Goal: Complete application form

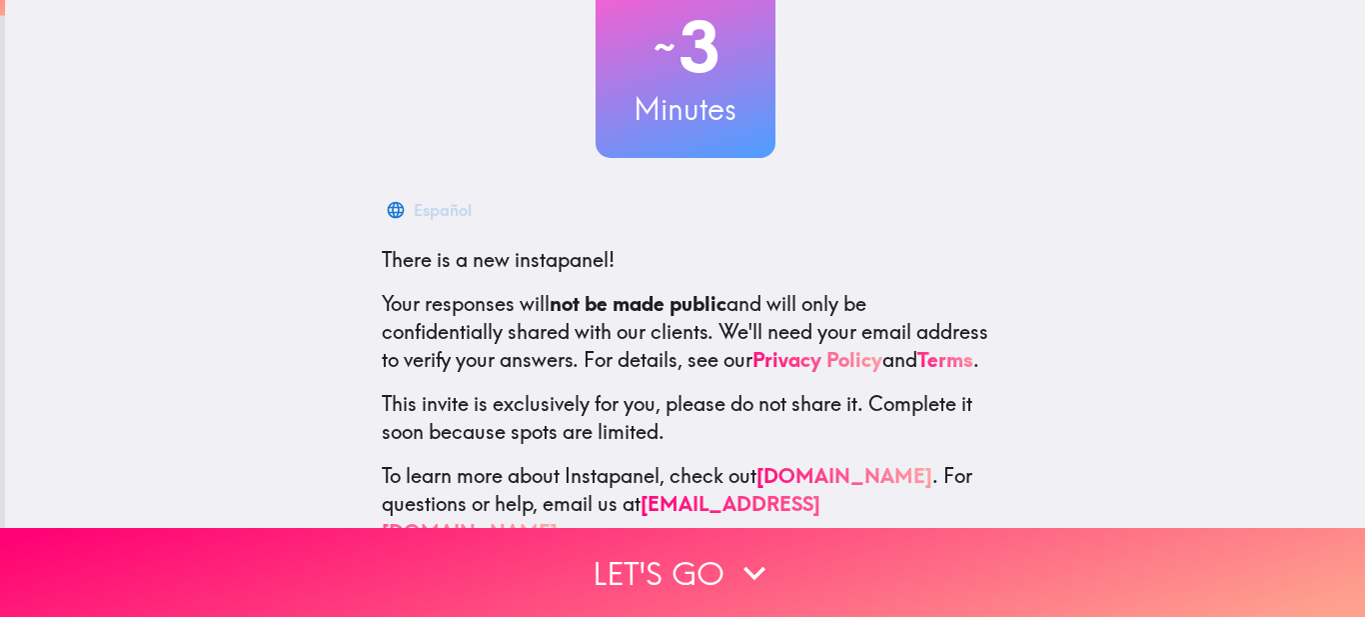
scroll to position [217, 0]
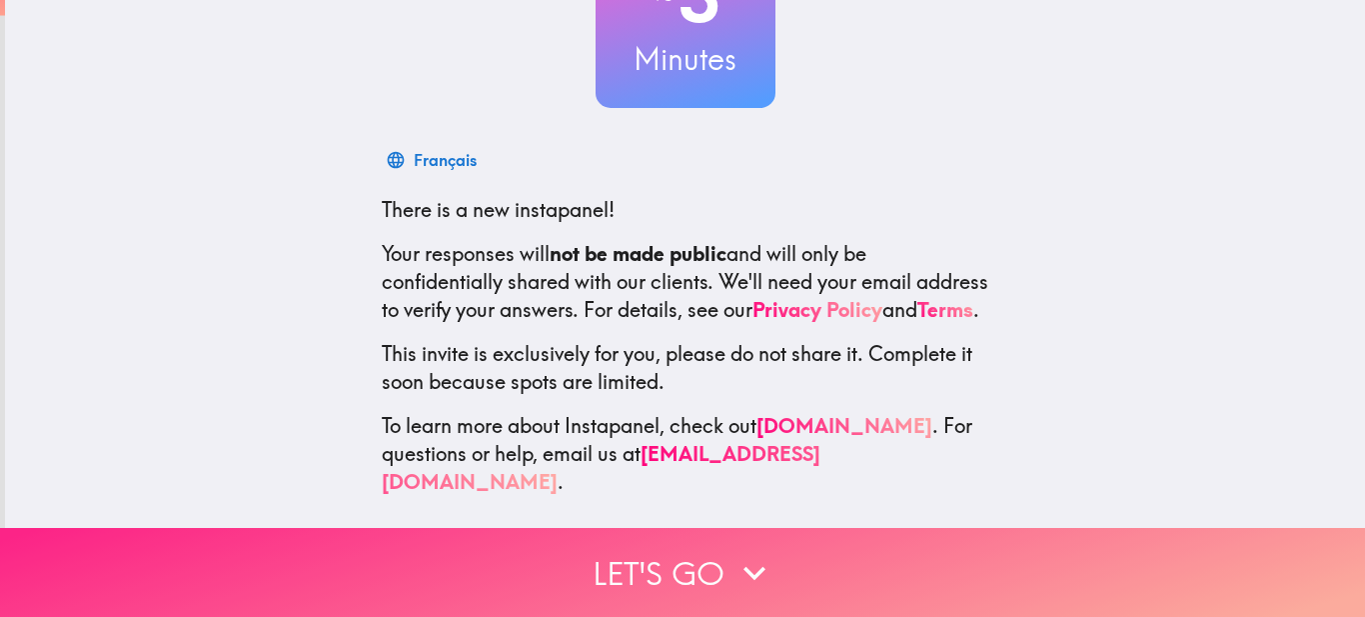
click at [690, 559] on button "Let's go" at bounding box center [682, 572] width 1365 height 89
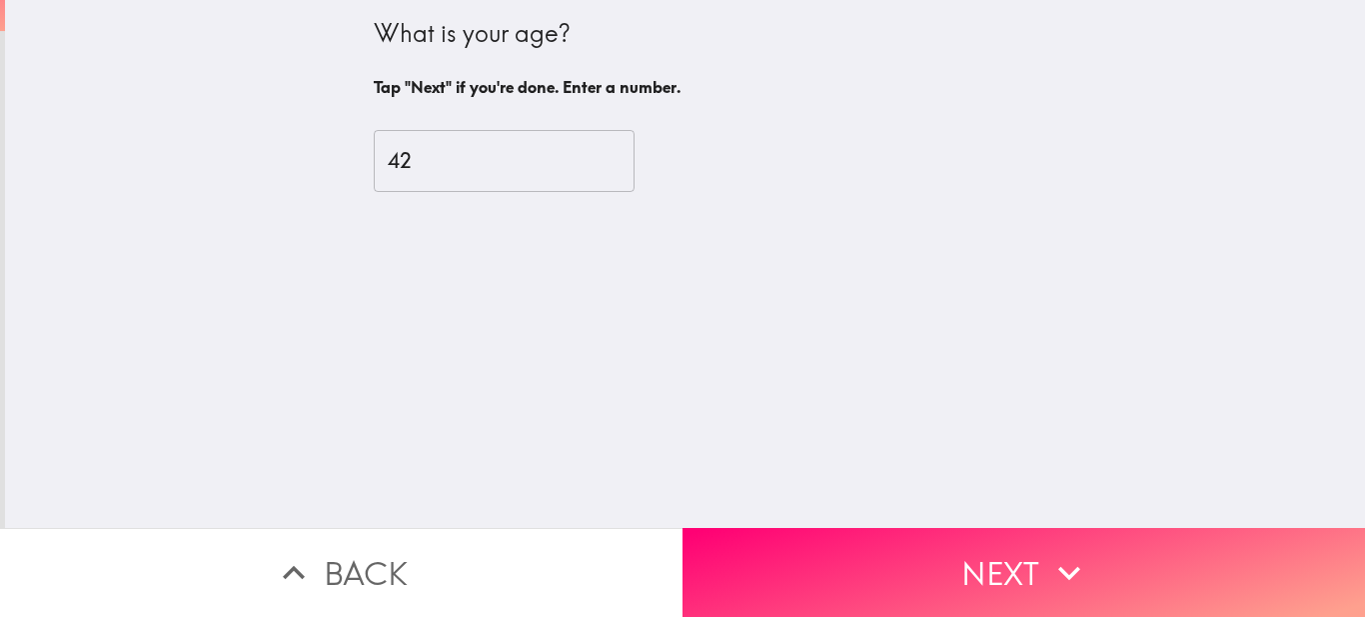
click at [613, 156] on input "42" at bounding box center [504, 161] width 261 height 62
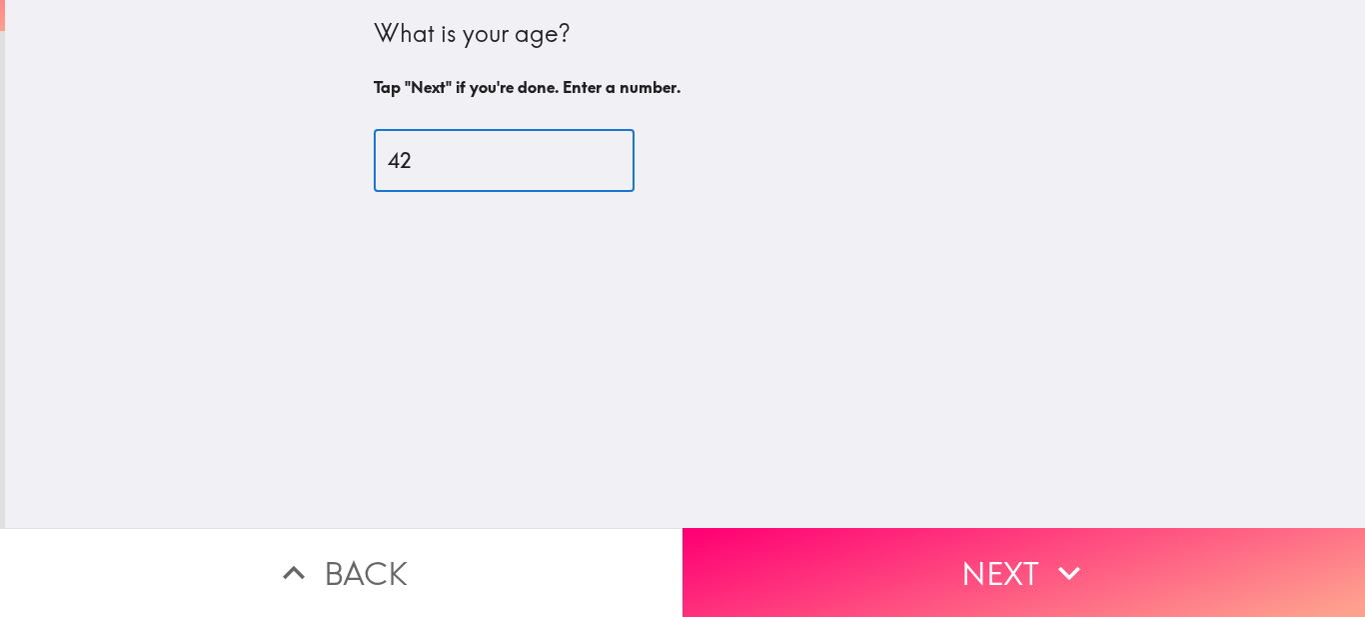
click at [613, 171] on input "42" at bounding box center [504, 161] width 261 height 62
click at [613, 161] on input "41" at bounding box center [504, 161] width 261 height 62
click at [613, 161] on input "40" at bounding box center [504, 161] width 261 height 62
click at [613, 161] on input "39" at bounding box center [504, 161] width 261 height 62
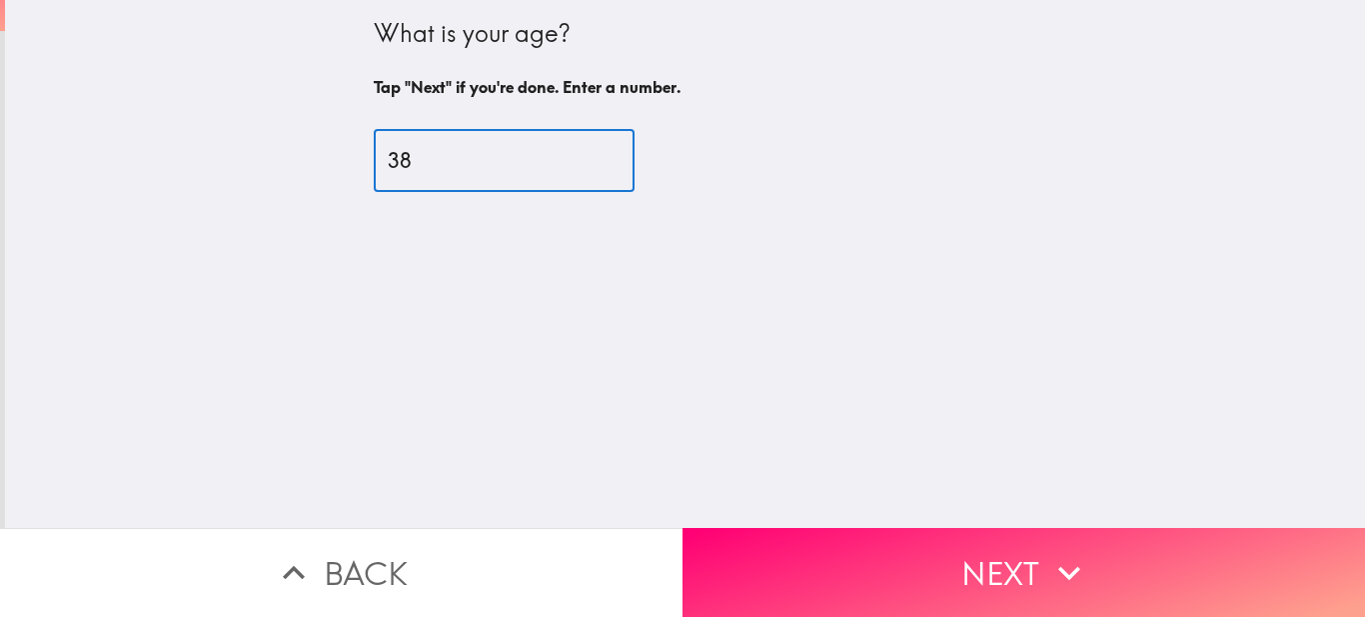
type input "38"
click at [613, 161] on input "38" at bounding box center [504, 161] width 261 height 62
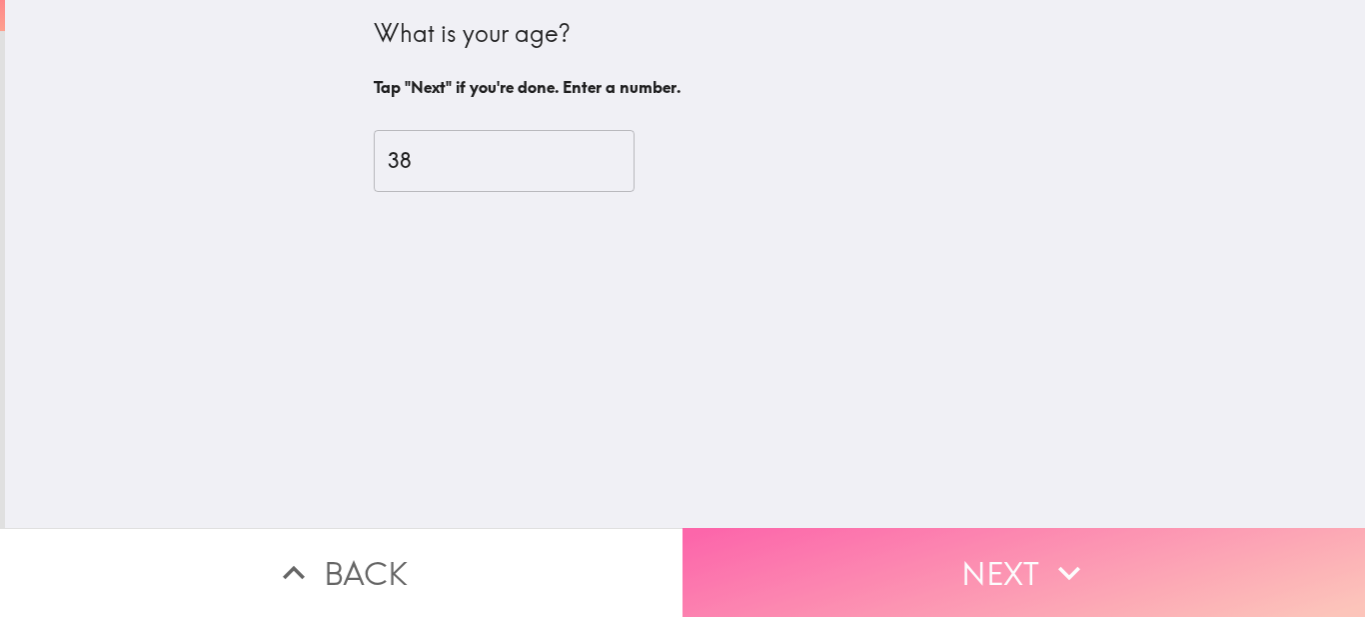
click at [898, 558] on button "Next" at bounding box center [1024, 572] width 683 height 89
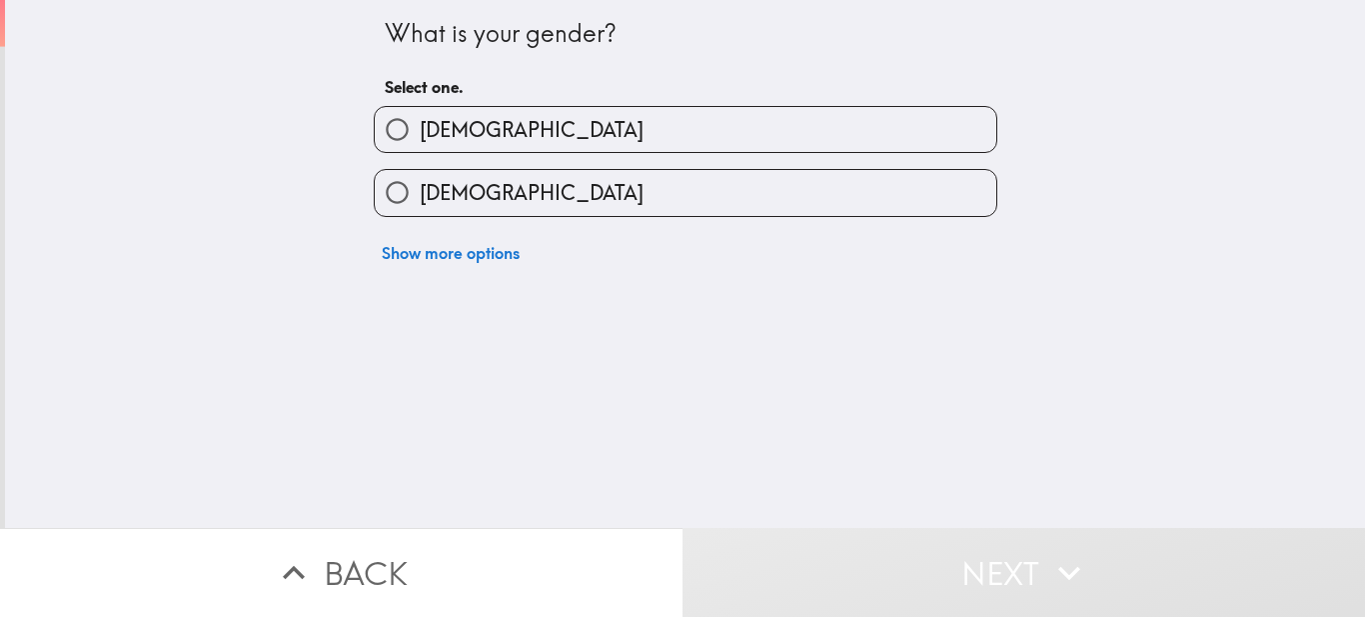
click at [622, 200] on label "[DEMOGRAPHIC_DATA]" at bounding box center [686, 192] width 622 height 45
click at [420, 200] on input "[DEMOGRAPHIC_DATA]" at bounding box center [397, 192] width 45 height 45
radio input "true"
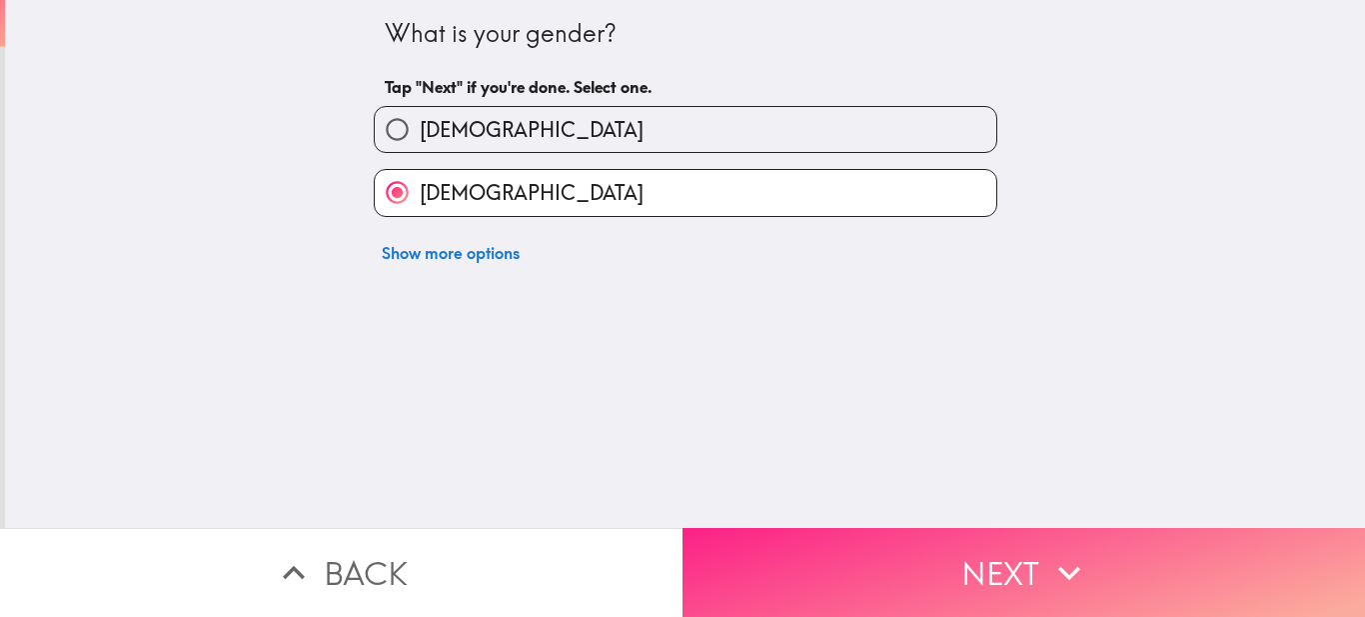
click at [946, 528] on button "Next" at bounding box center [1024, 572] width 683 height 89
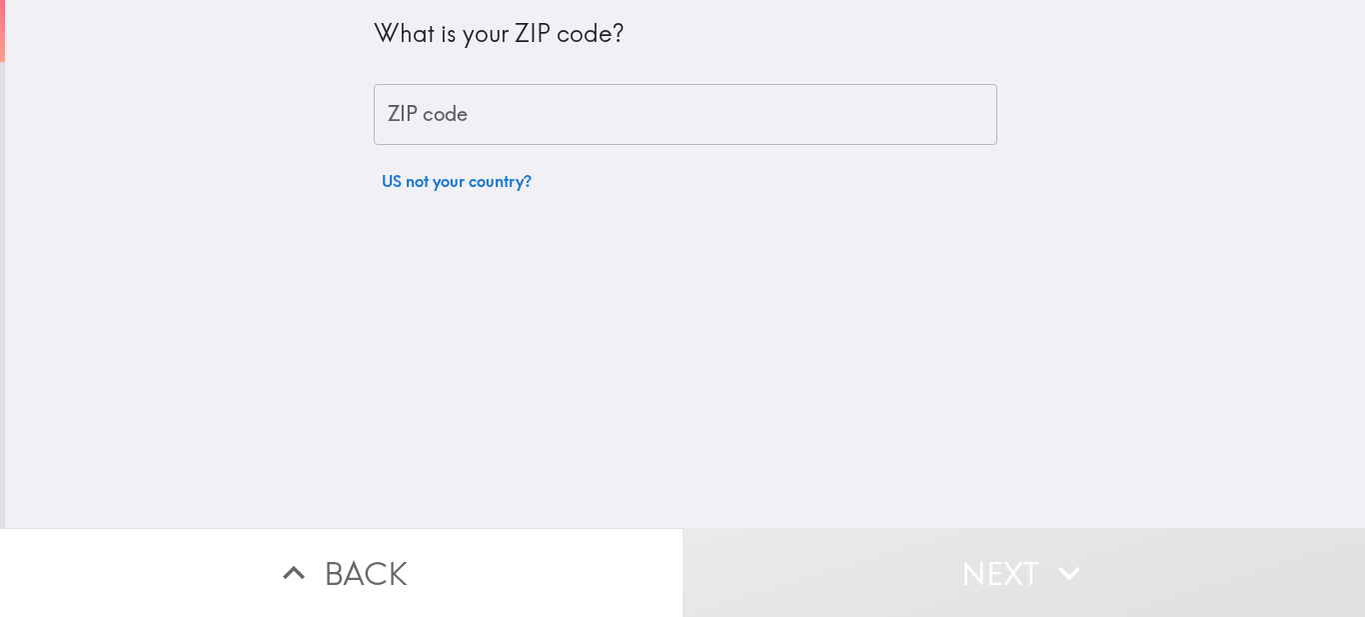
click at [436, 108] on input "ZIP code" at bounding box center [686, 115] width 624 height 62
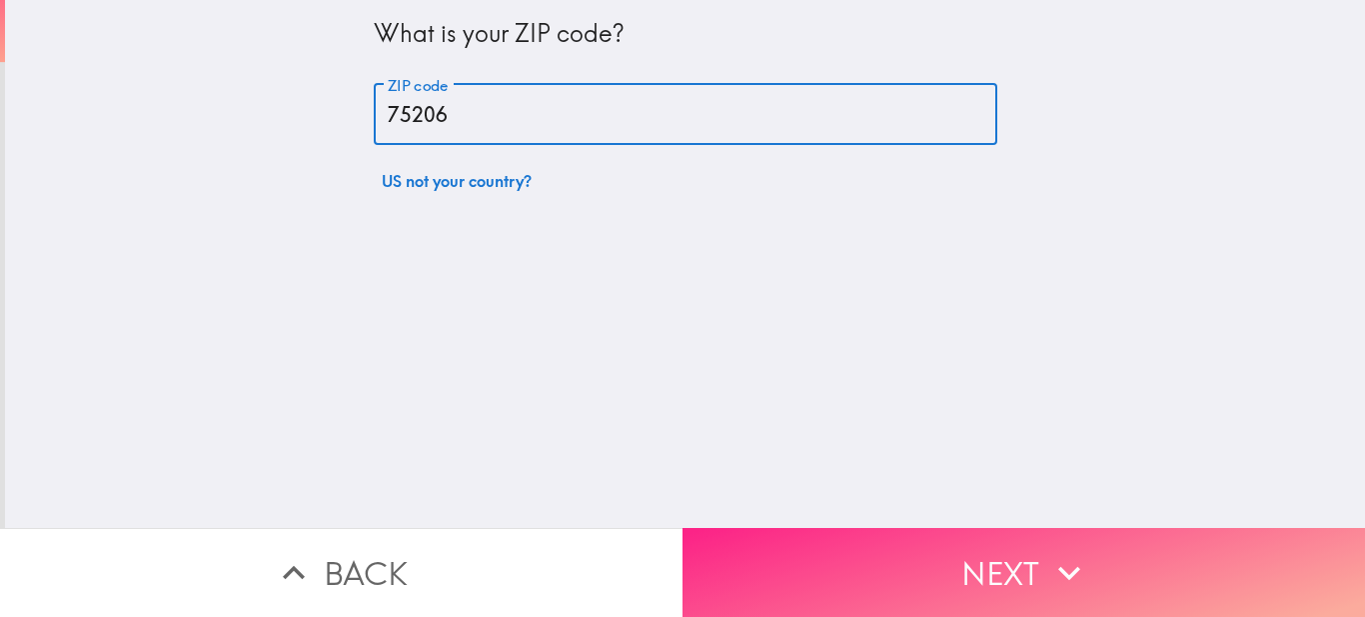
type input "75206"
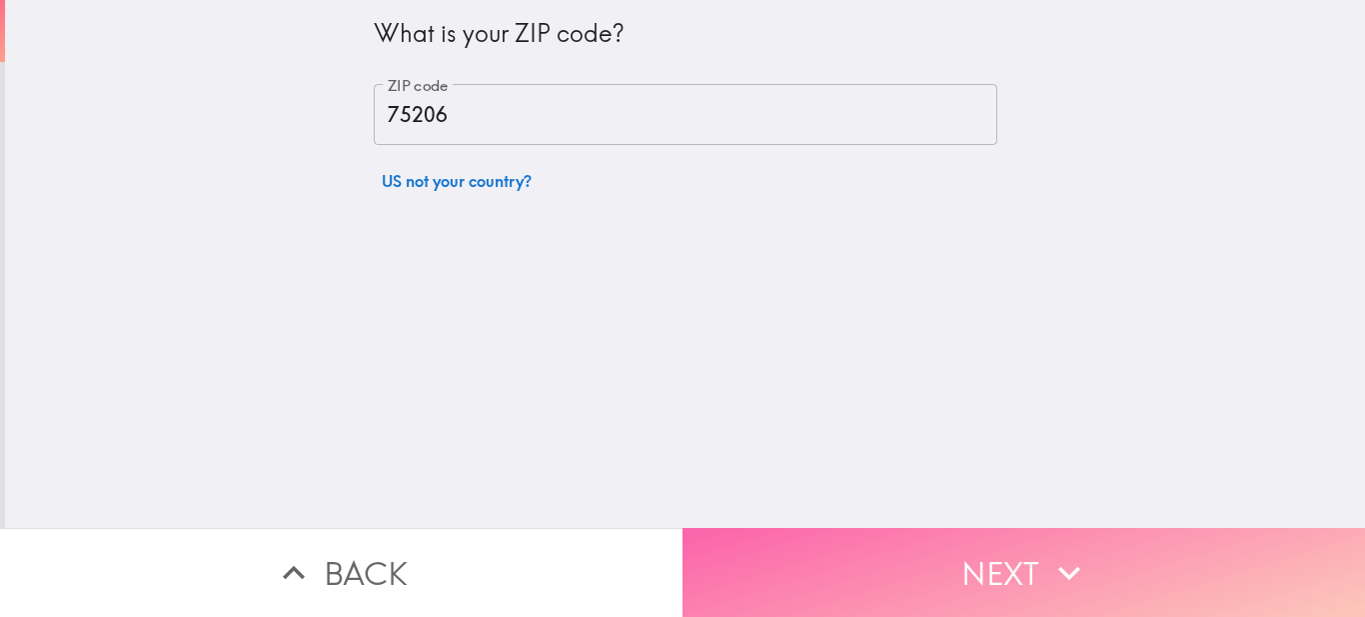
click at [1015, 579] on button "Next" at bounding box center [1024, 572] width 683 height 89
